Goal: Task Accomplishment & Management: Manage account settings

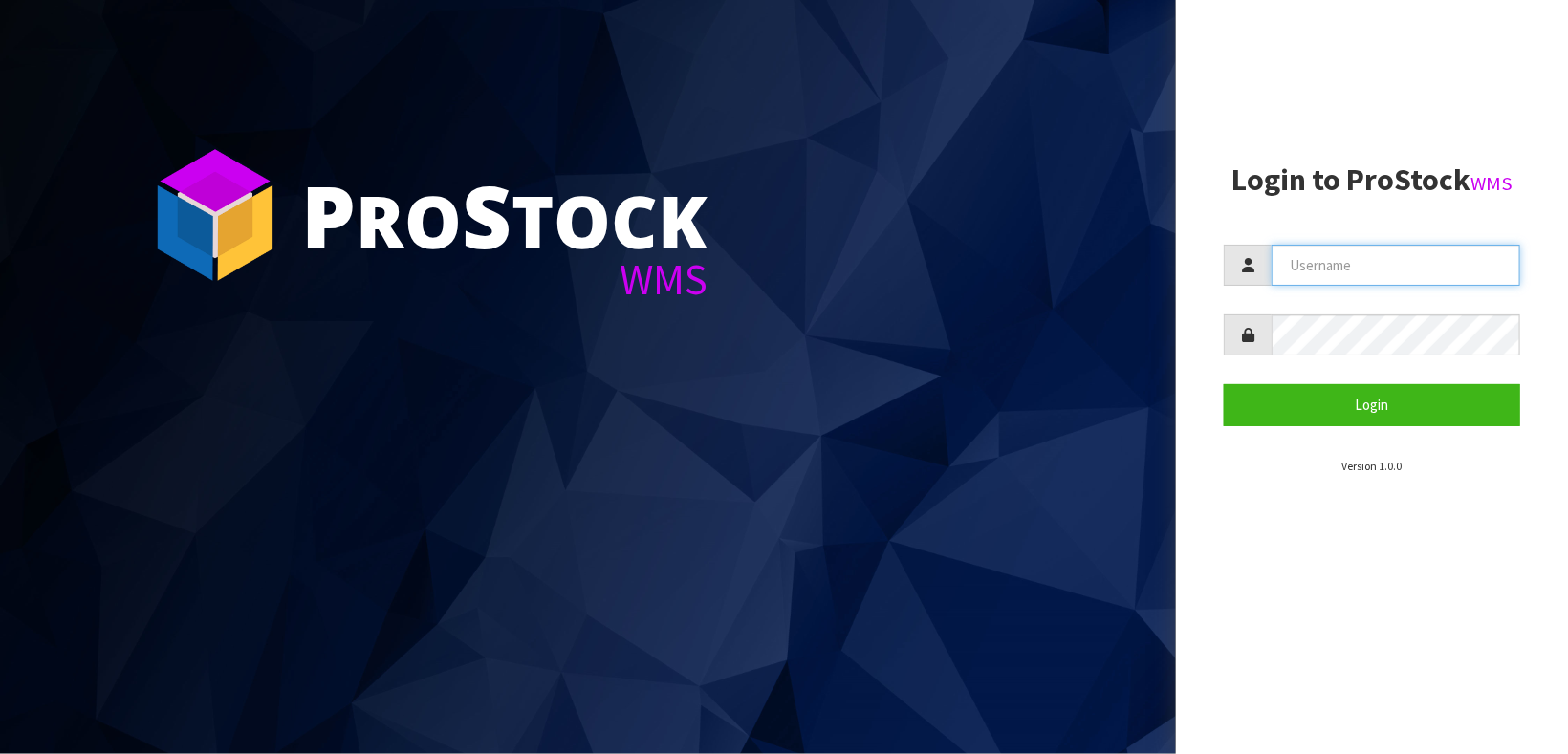
click at [1340, 252] on input "text" at bounding box center [1396, 266] width 249 height 41
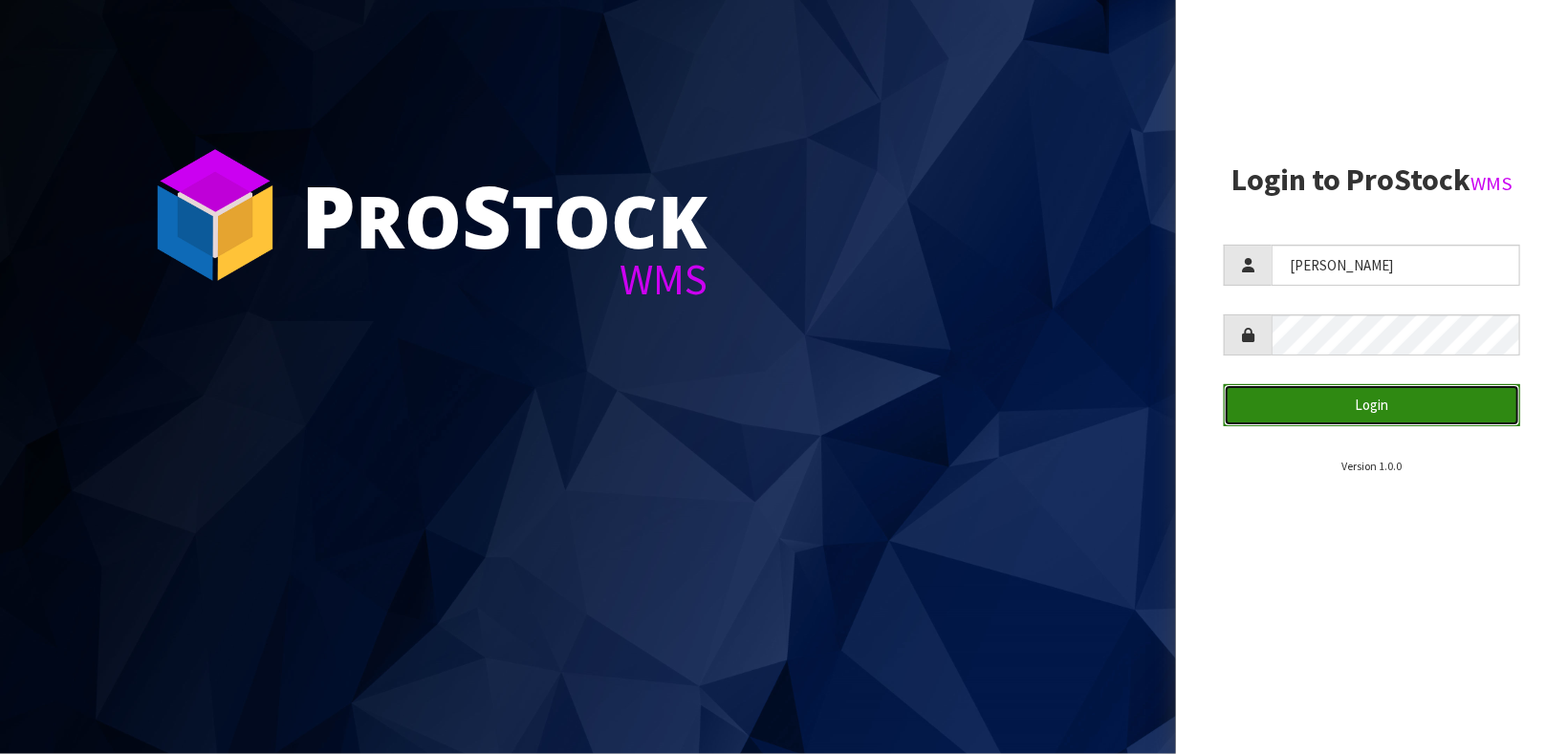
click at [1367, 419] on button "Login" at bounding box center [1372, 405] width 296 height 41
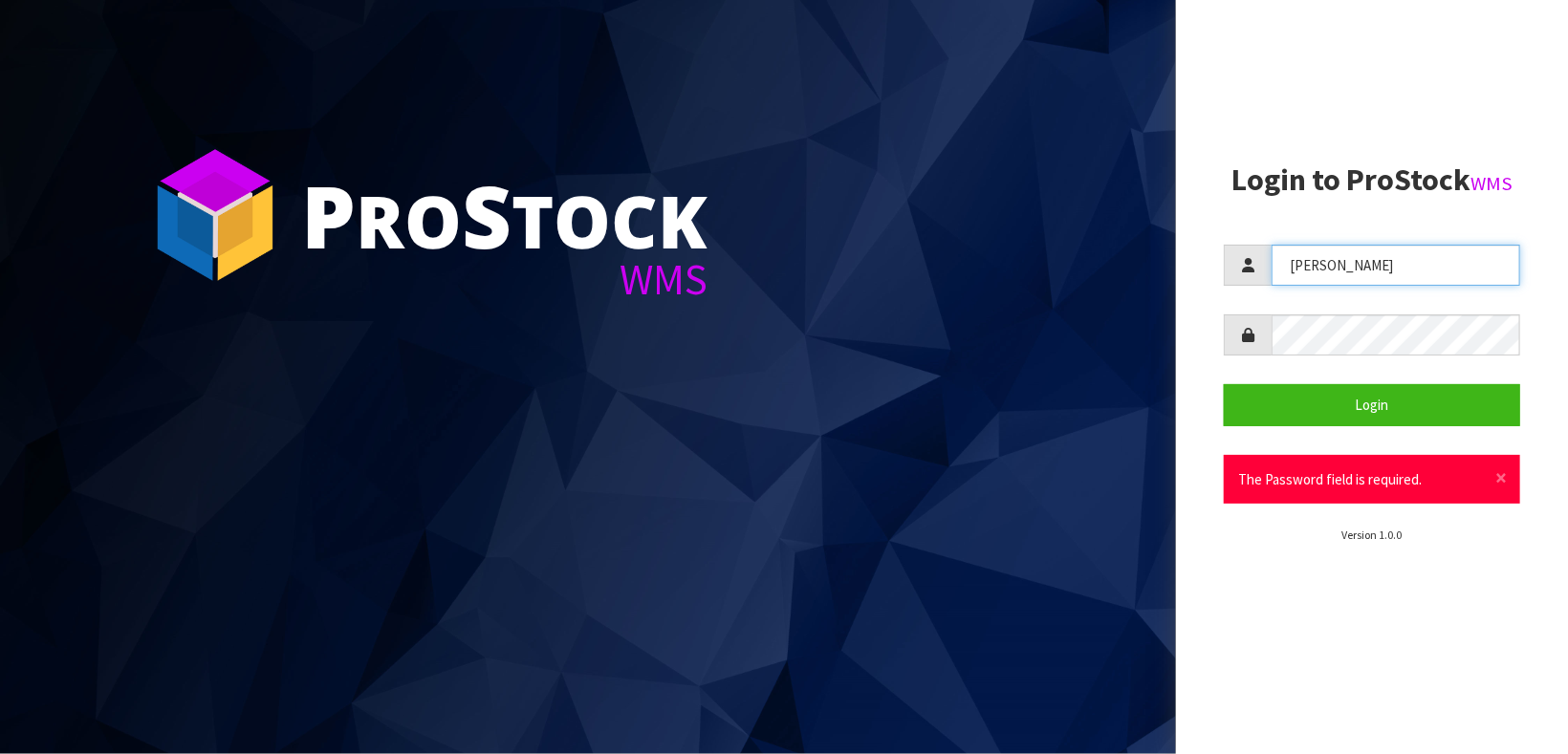
click at [1339, 261] on input "[PERSON_NAME]" at bounding box center [1396, 266] width 249 height 41
type input "J"
click at [1323, 254] on input "text" at bounding box center [1396, 266] width 249 height 41
click at [1380, 267] on input "[PERSON_NAME]" at bounding box center [1396, 266] width 249 height 41
type input "K"
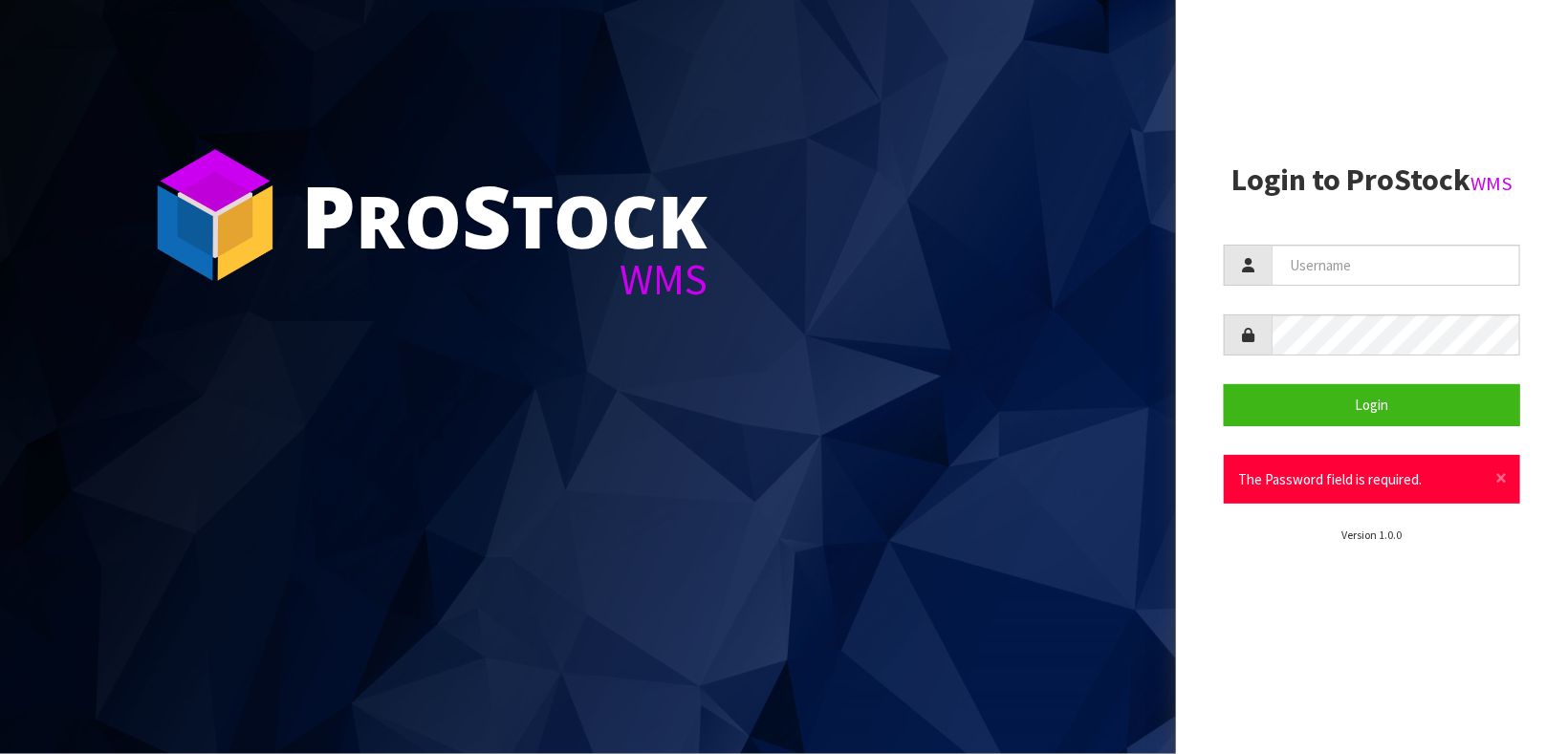
drag, startPoint x: 1380, startPoint y: 267, endPoint x: 833, endPoint y: 284, distance: 547.3
click at [833, 284] on section "P ro S tock WMS" at bounding box center [587, 377] width 1176 height 754
click at [1322, 254] on input "text" at bounding box center [1396, 266] width 249 height 41
click at [1366, 266] on input "Kieran" at bounding box center [1396, 266] width 249 height 41
type input "K"
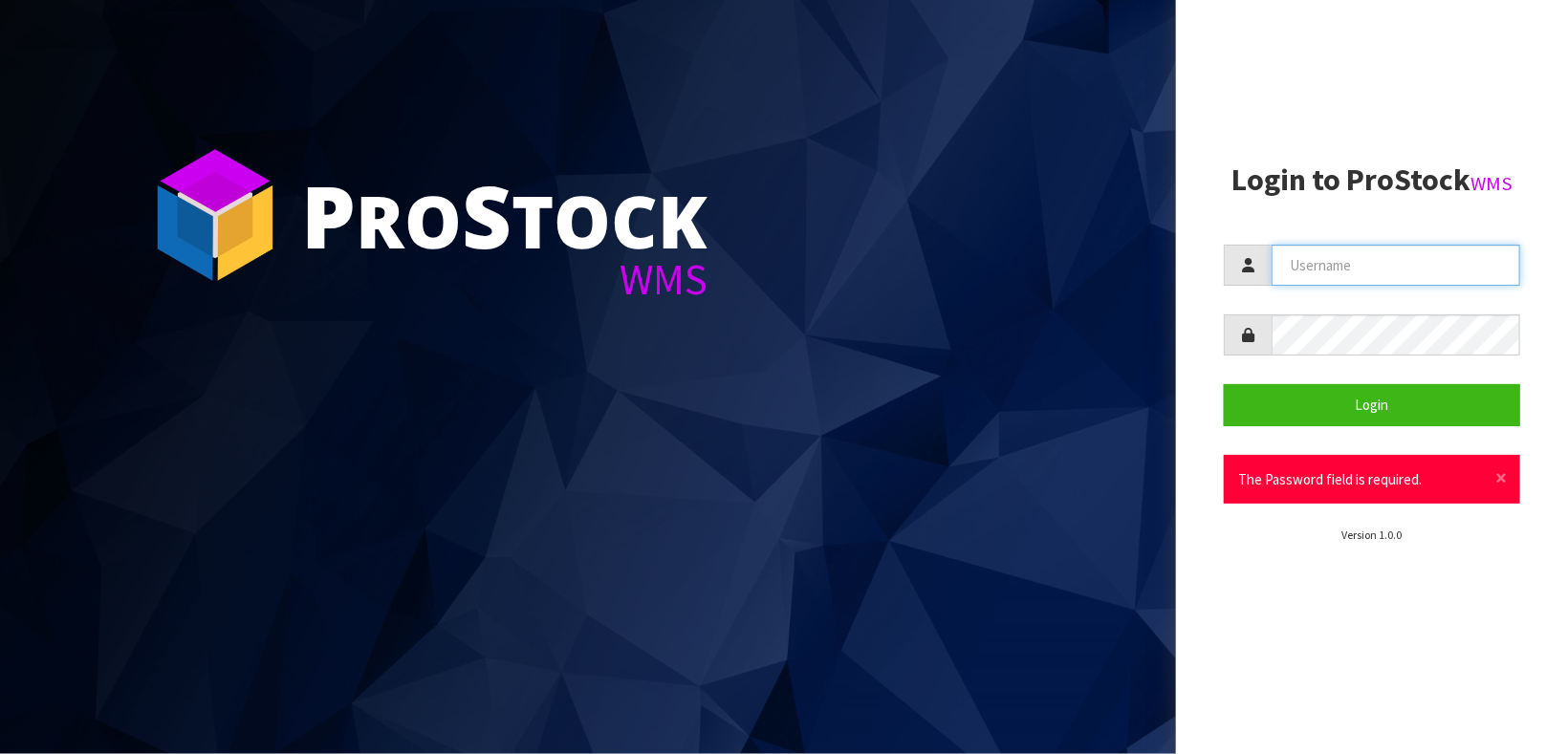
click at [1366, 266] on input "text" at bounding box center [1396, 266] width 249 height 41
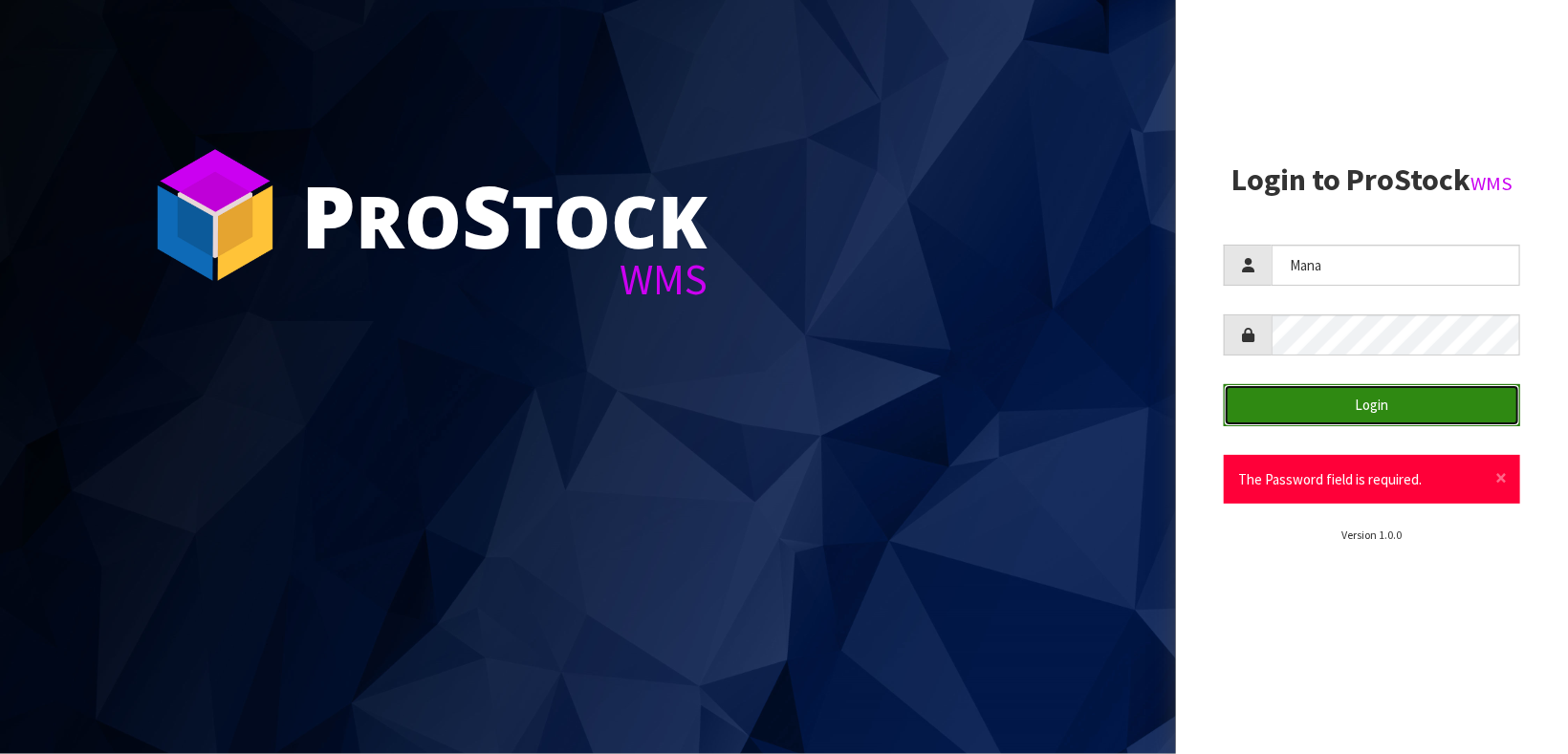
click at [1380, 397] on button "Login" at bounding box center [1372, 405] width 296 height 41
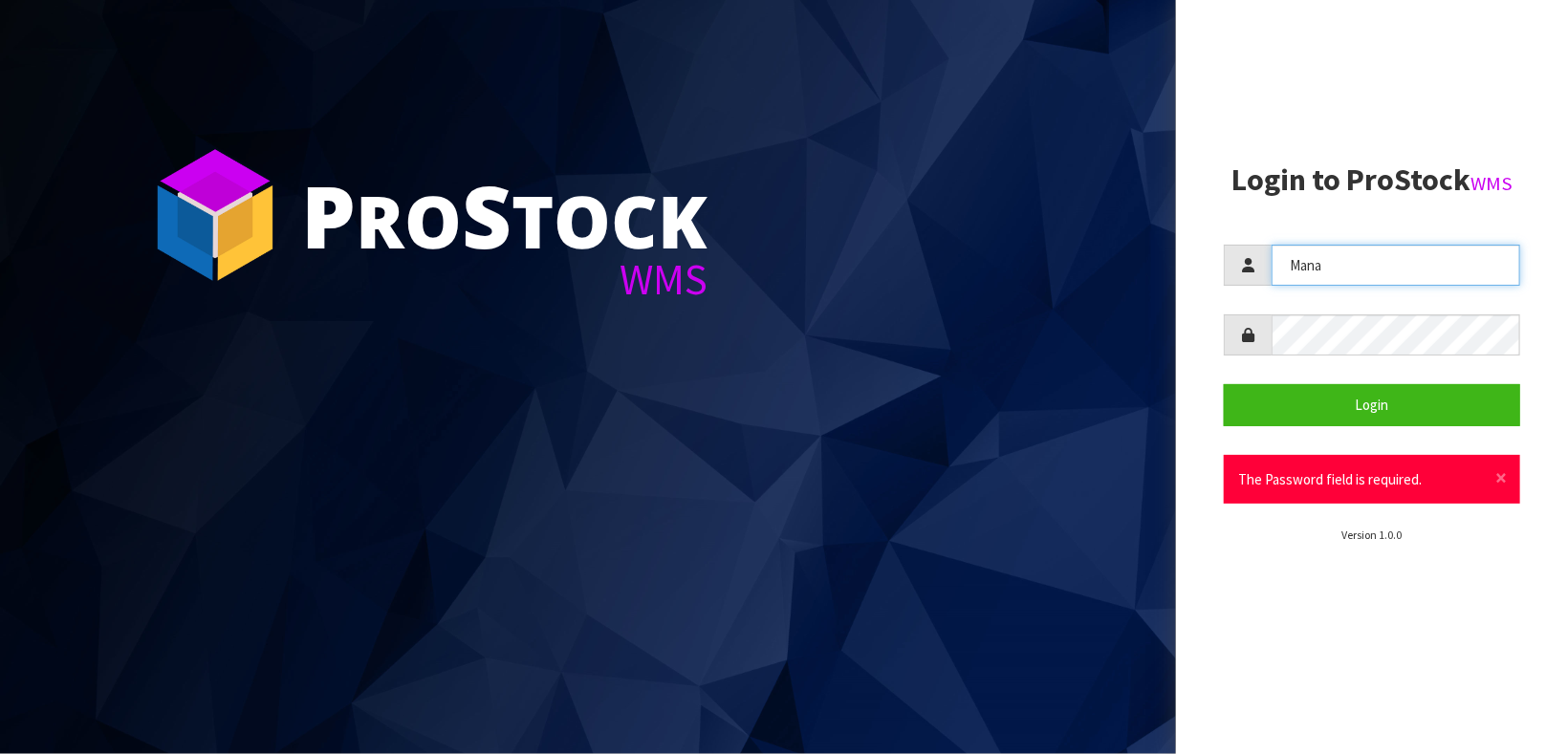
click at [1355, 269] on input "Mana" at bounding box center [1396, 266] width 249 height 41
type input "M"
click at [1351, 282] on input "text" at bounding box center [1396, 266] width 249 height 41
type input "[PERSON_NAME]"
